Goal: Information Seeking & Learning: Understand process/instructions

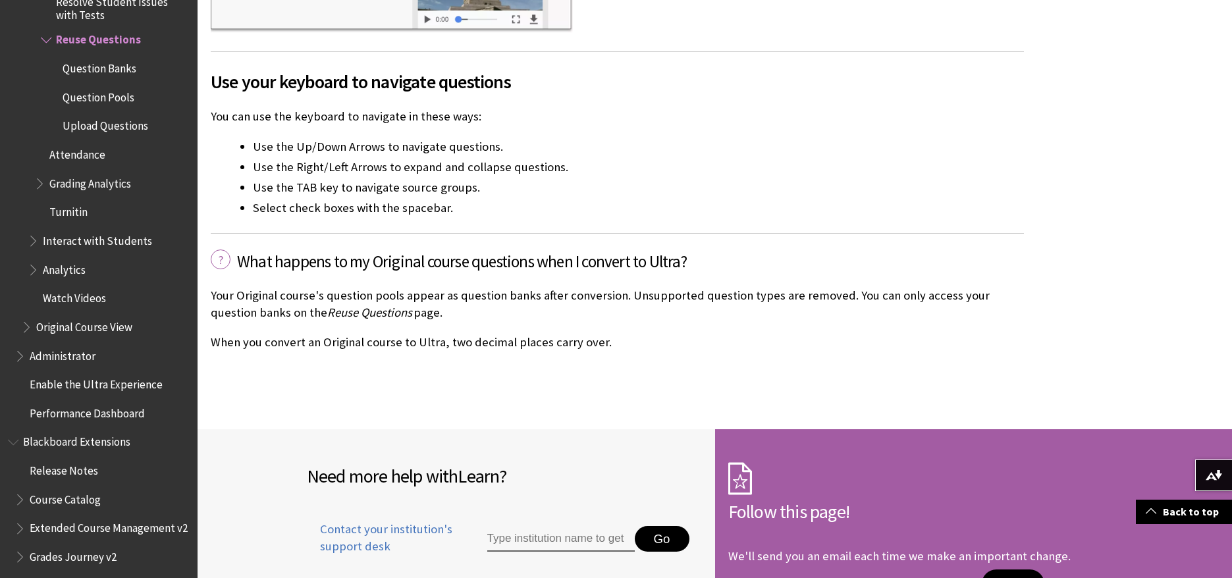
scroll to position [4083, 0]
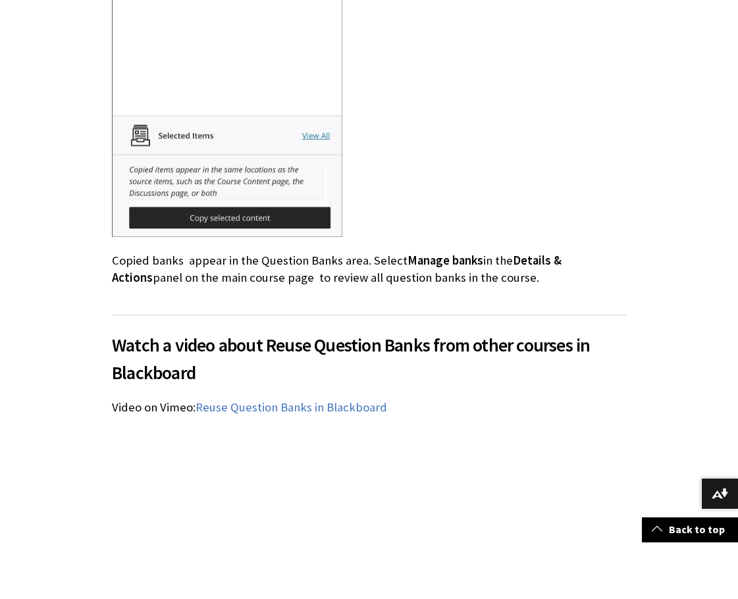
scroll to position [7252, 0]
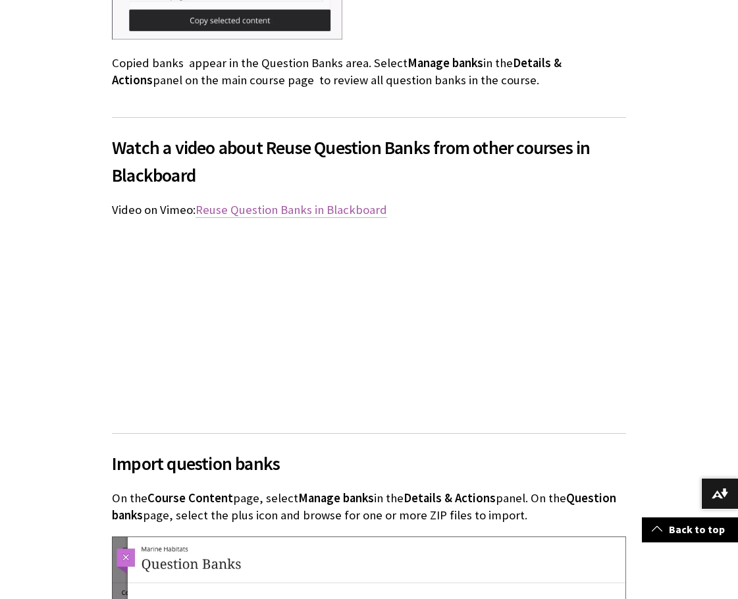
click at [263, 202] on span "Reuse Question Banks in Blackboard" at bounding box center [292, 209] width 192 height 15
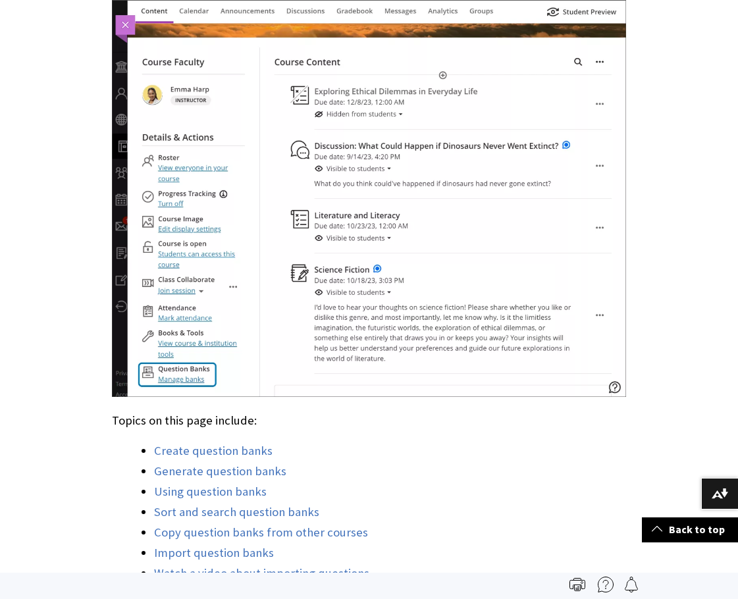
scroll to position [139, 0]
